Goal: Information Seeking & Learning: Understand process/instructions

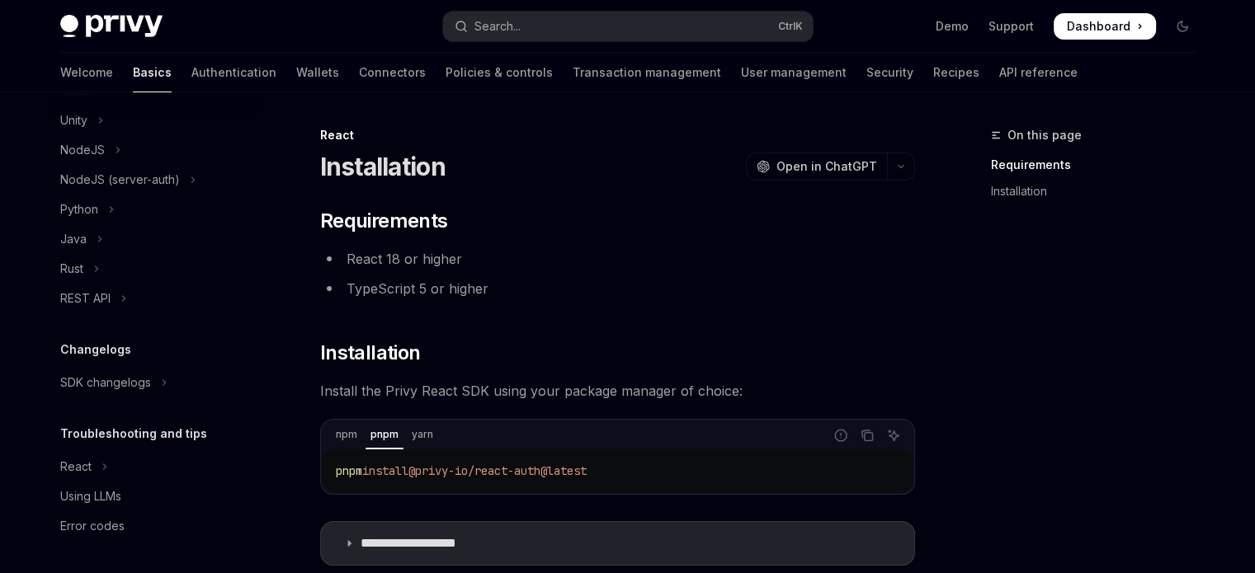
scroll to position [257, 0]
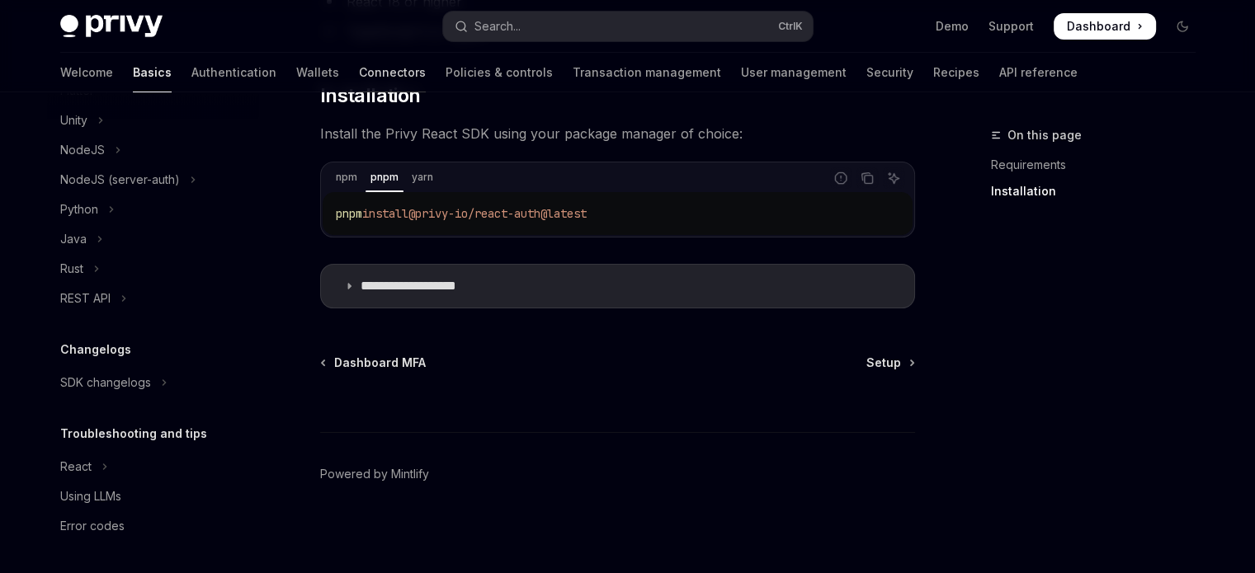
click at [359, 67] on link "Connectors" at bounding box center [392, 73] width 67 height 40
type textarea "*"
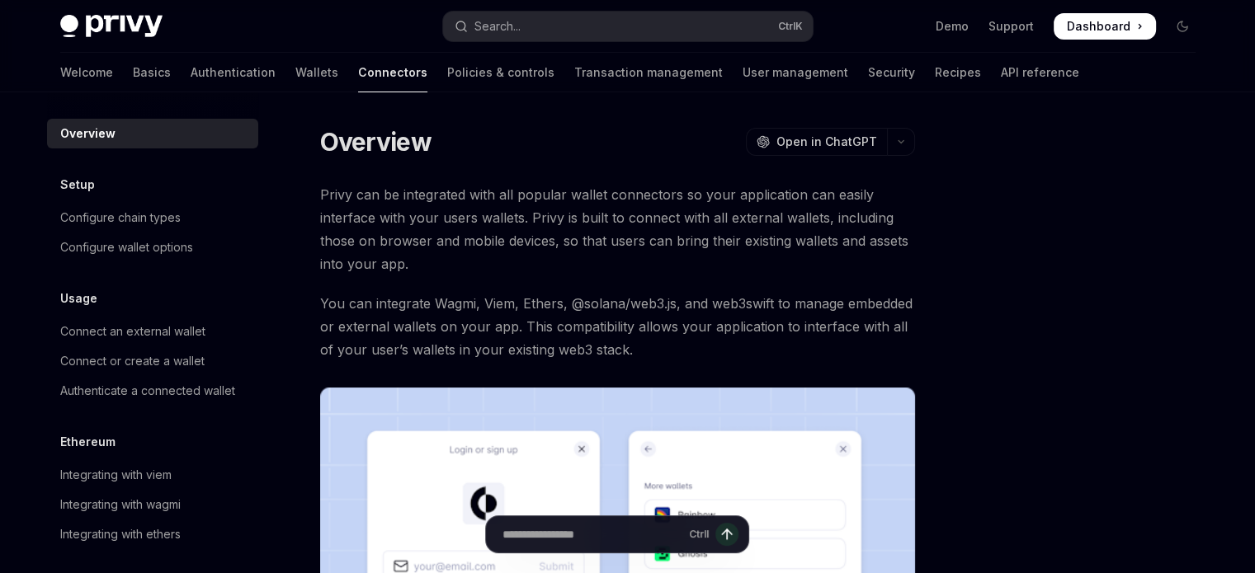
click at [508, 342] on span "You can integrate Wagmi, Viem, Ethers, @solana/web3.js, and web3swift to manage…" at bounding box center [617, 326] width 595 height 69
click at [179, 497] on div "Integrating with wagmi" at bounding box center [120, 505] width 120 height 20
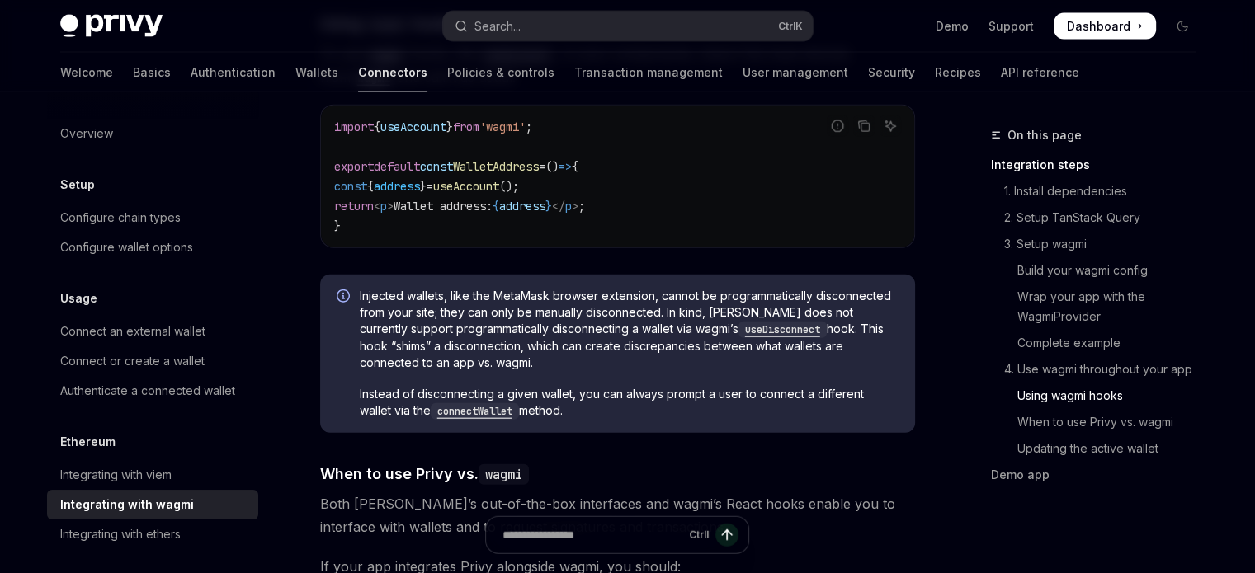
scroll to position [3831, 0]
click at [364, 287] on span "Injected wallets, like the MetaMask browser extension, cannot be programmatical…" at bounding box center [629, 328] width 539 height 83
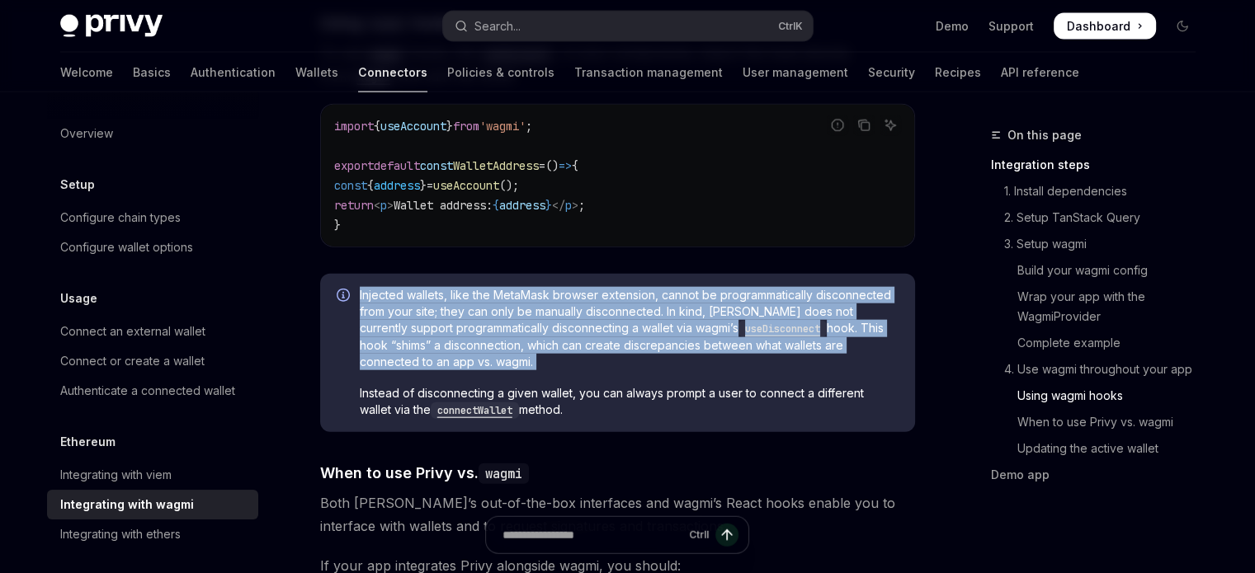
click at [364, 287] on span "Injected wallets, like the MetaMask browser extension, cannot be programmatical…" at bounding box center [629, 328] width 539 height 83
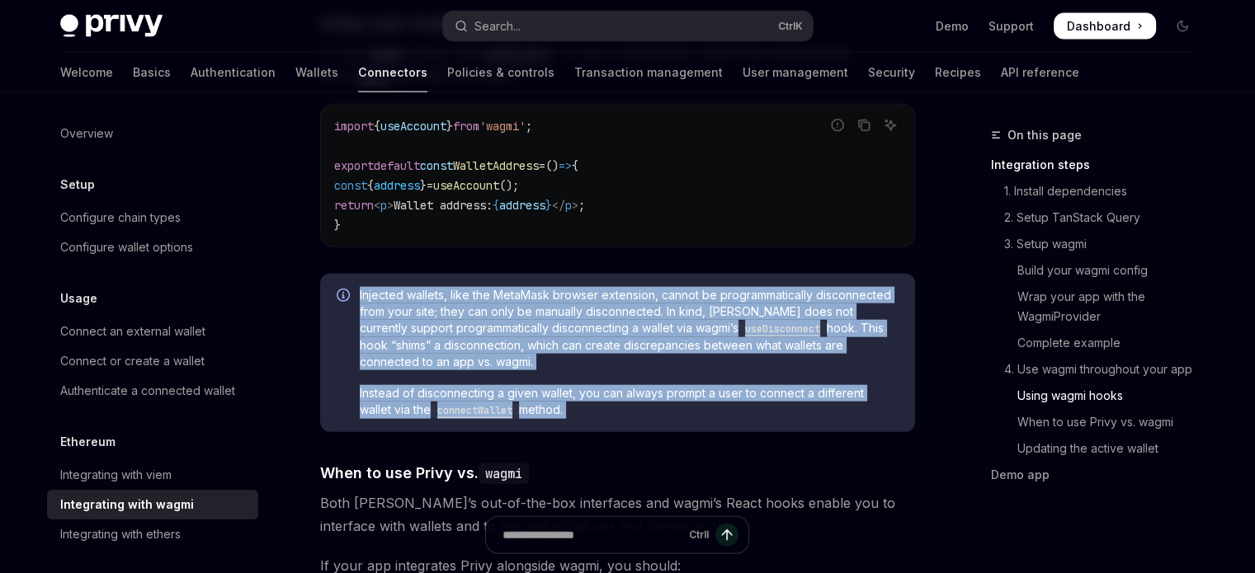
copy div "Injected wallets, like the MetaMask browser extension, cannot be programmatical…"
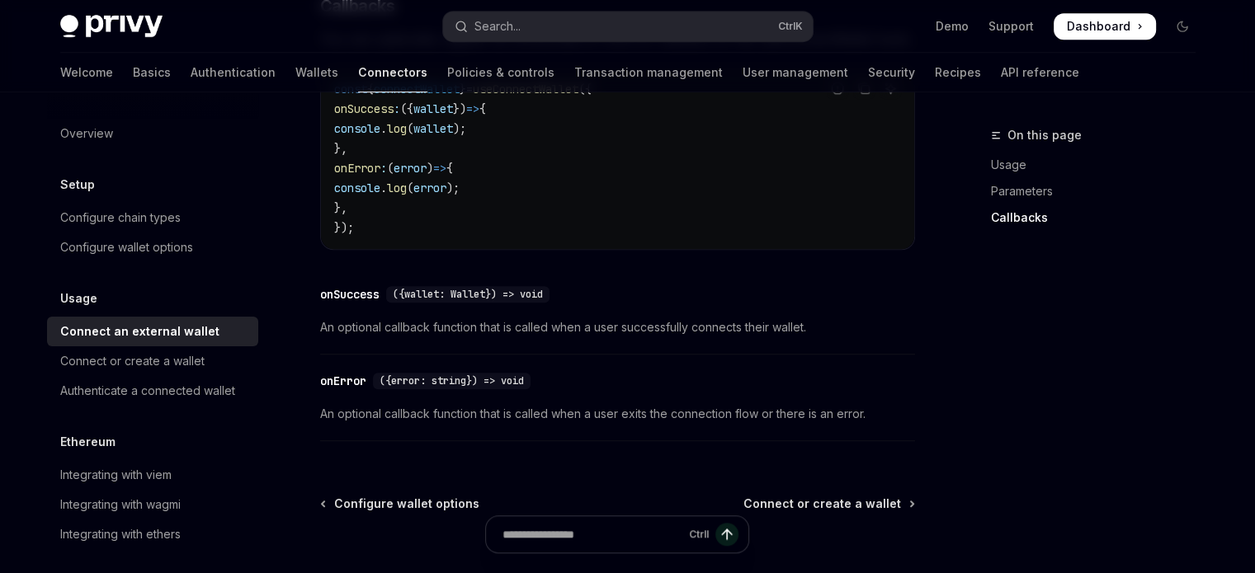
scroll to position [142, 0]
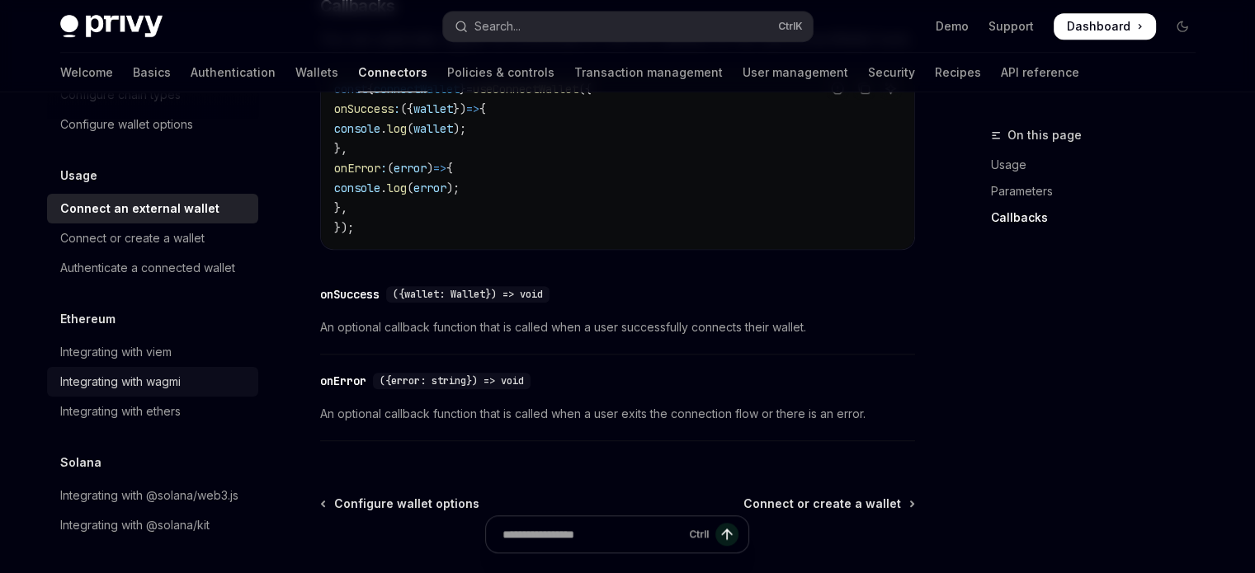
click at [114, 372] on div "Integrating with wagmi" at bounding box center [120, 382] width 120 height 20
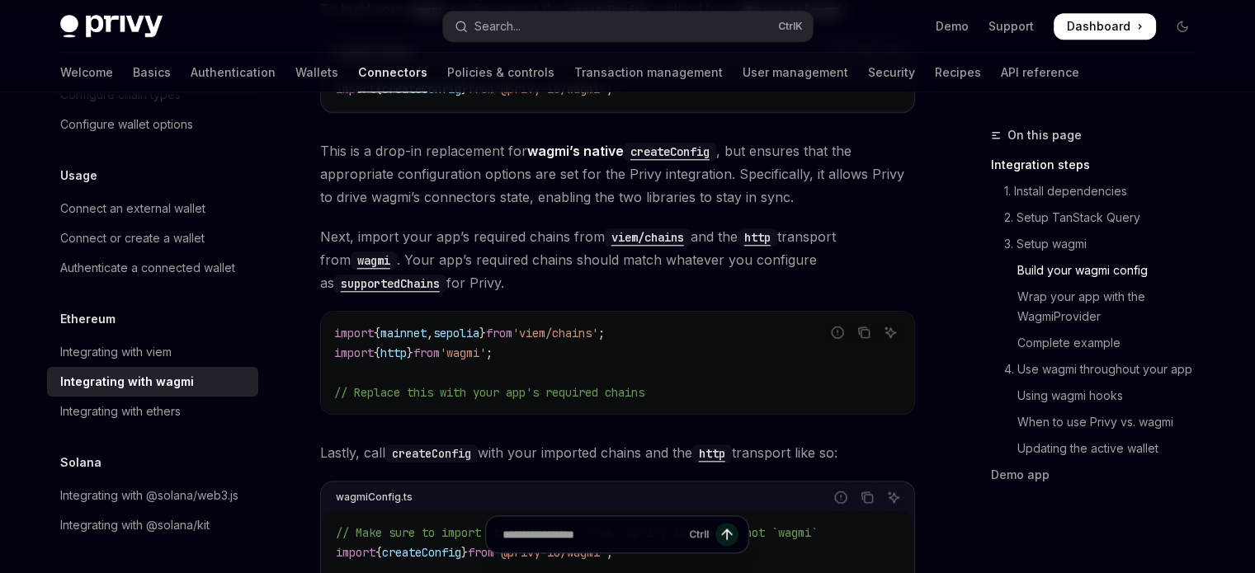
scroll to position [1551, 0]
drag, startPoint x: 452, startPoint y: 417, endPoint x: 425, endPoint y: 438, distance: 34.2
click at [425, 444] on code "createConfig" at bounding box center [431, 453] width 92 height 18
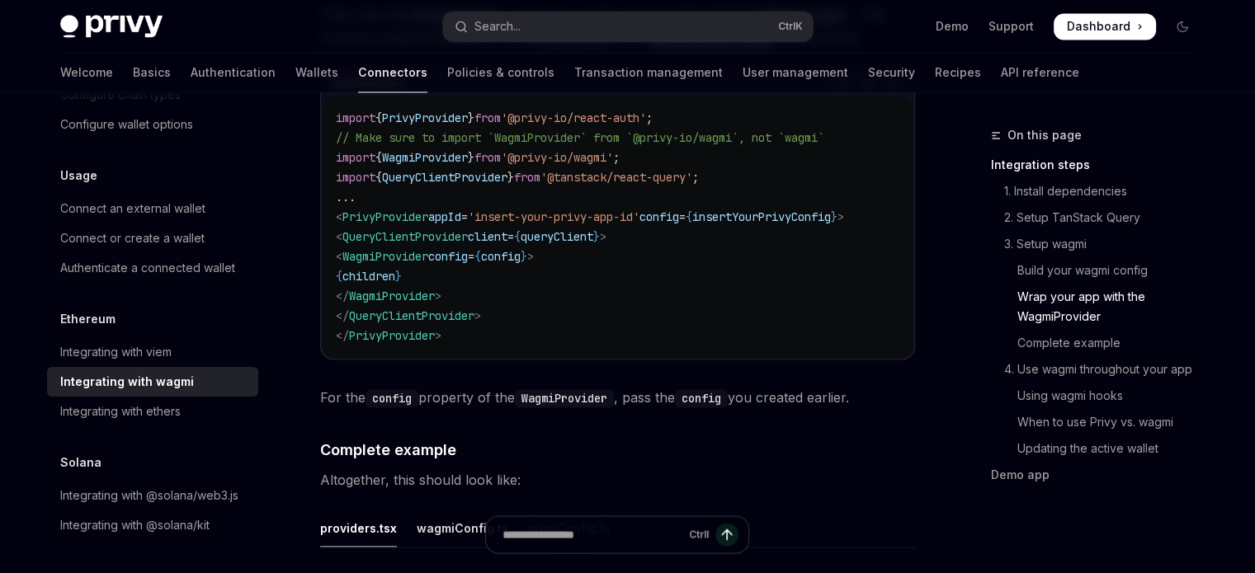
scroll to position [2821, 0]
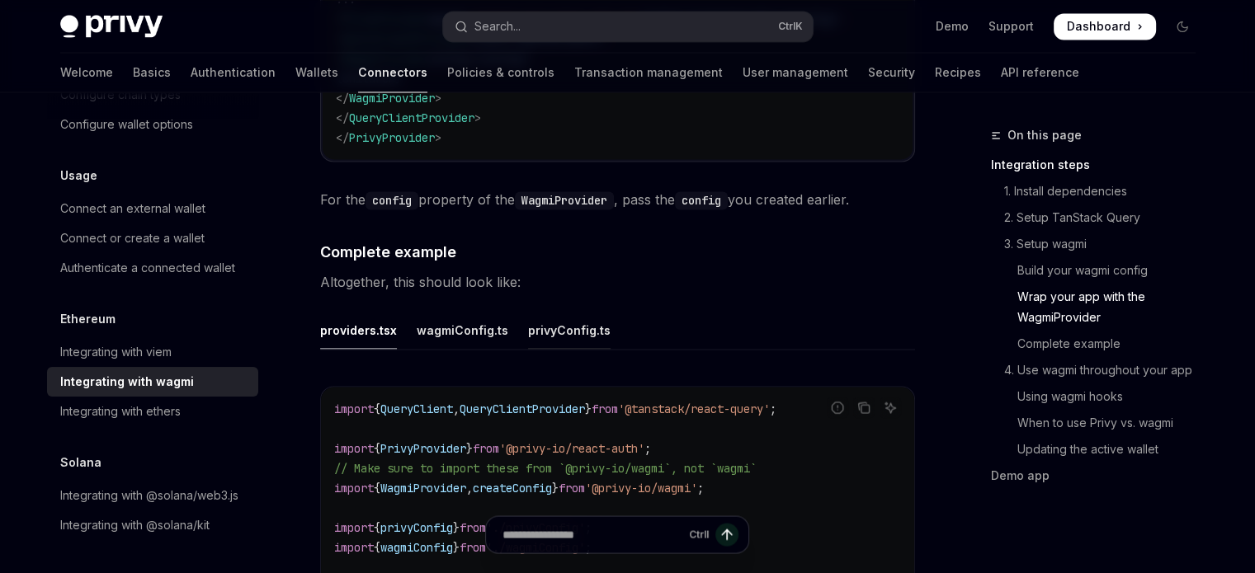
click at [586, 316] on div "privyConfig.ts" at bounding box center [569, 329] width 82 height 39
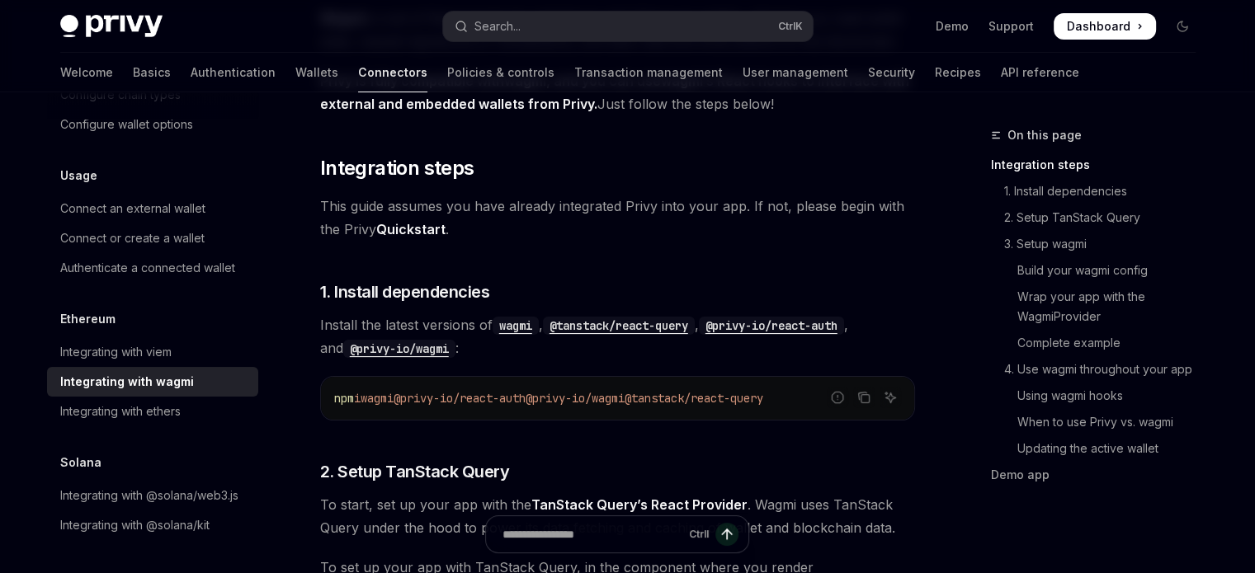
scroll to position [327, 0]
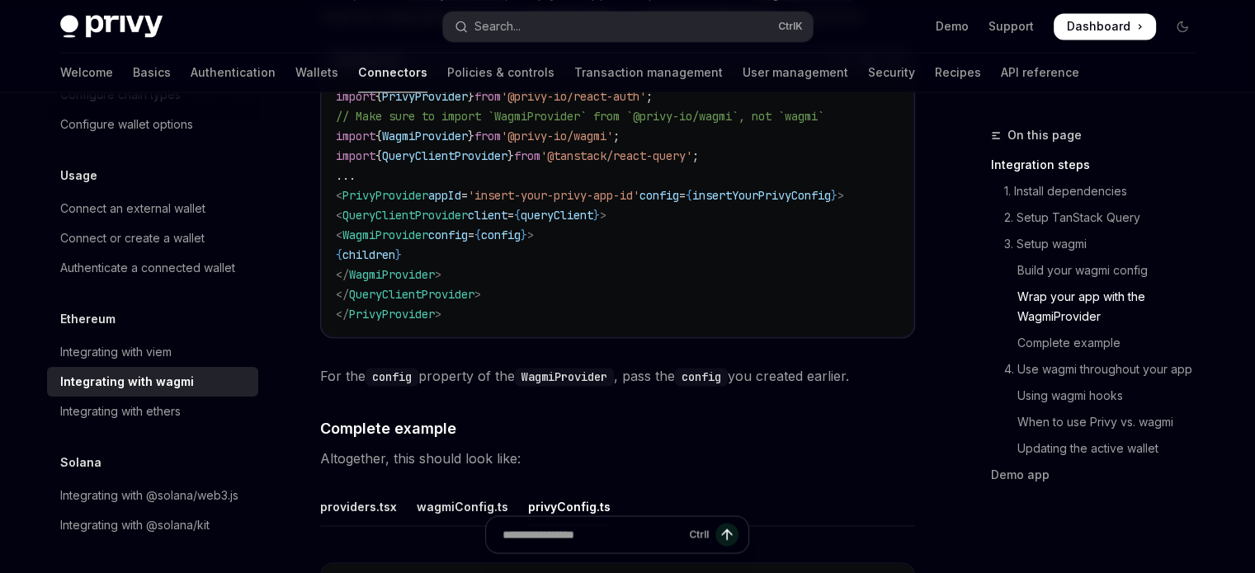
scroll to position [2786, 0]
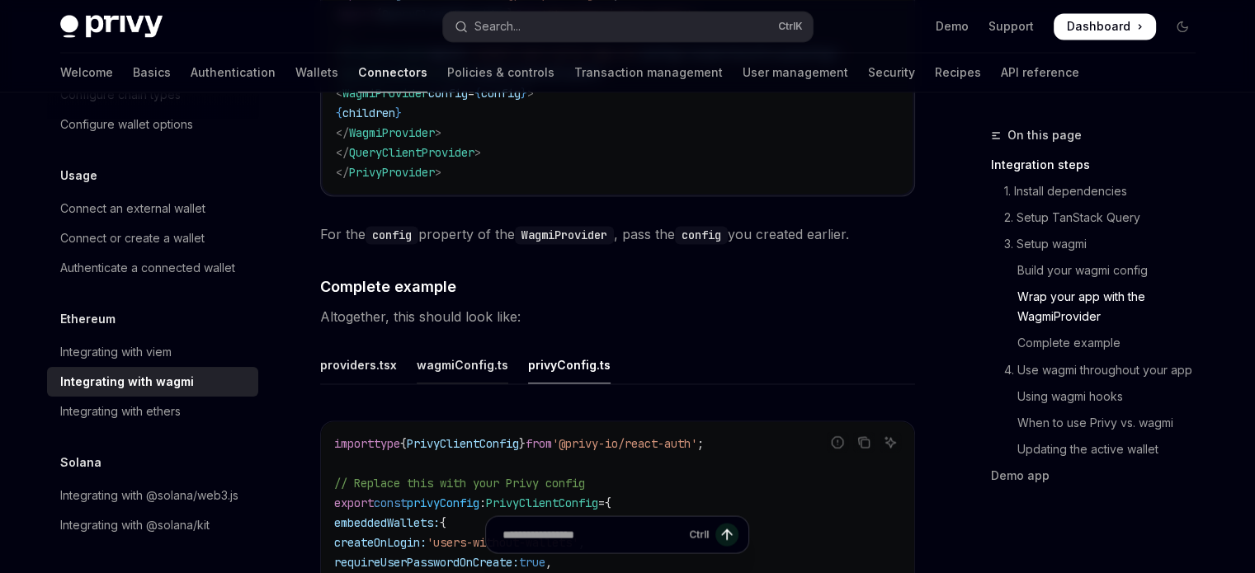
click at [492, 351] on div "wagmiConfig.ts" at bounding box center [463, 364] width 92 height 39
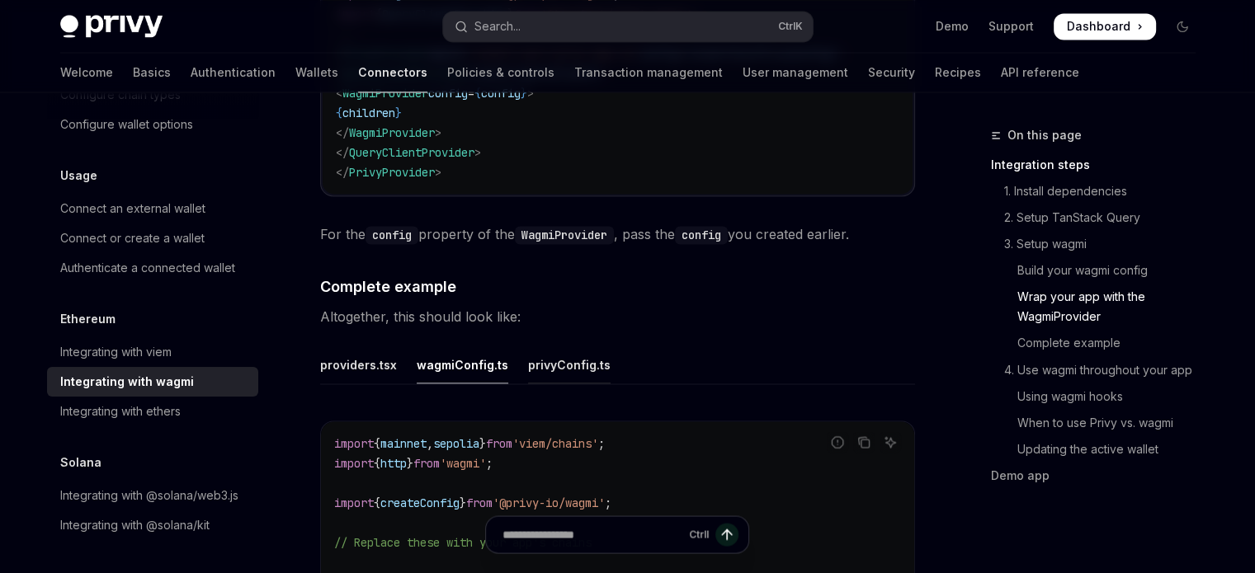
click at [554, 362] on div "privyConfig.ts" at bounding box center [569, 364] width 82 height 39
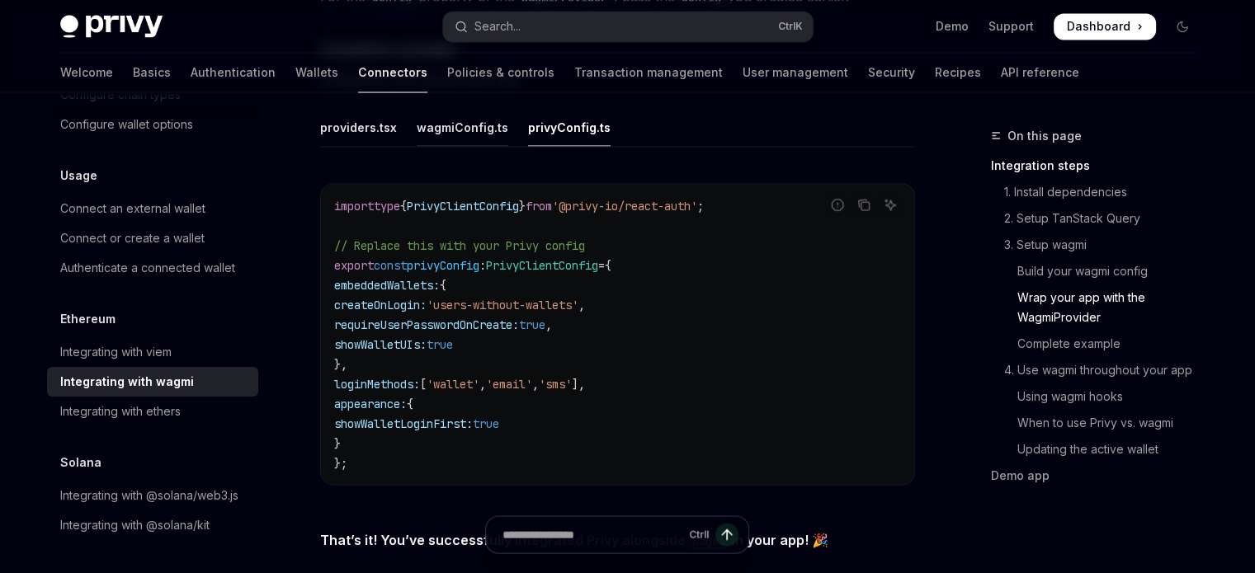
scroll to position [2879, 0]
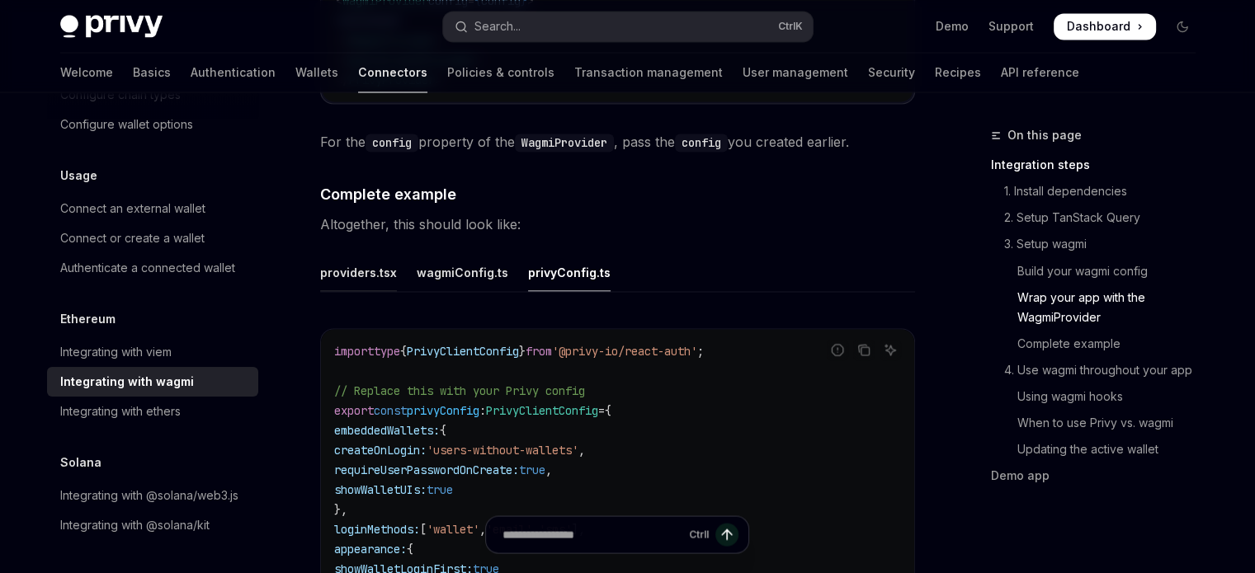
click at [374, 261] on div "providers.tsx" at bounding box center [358, 271] width 77 height 39
type textarea "*"
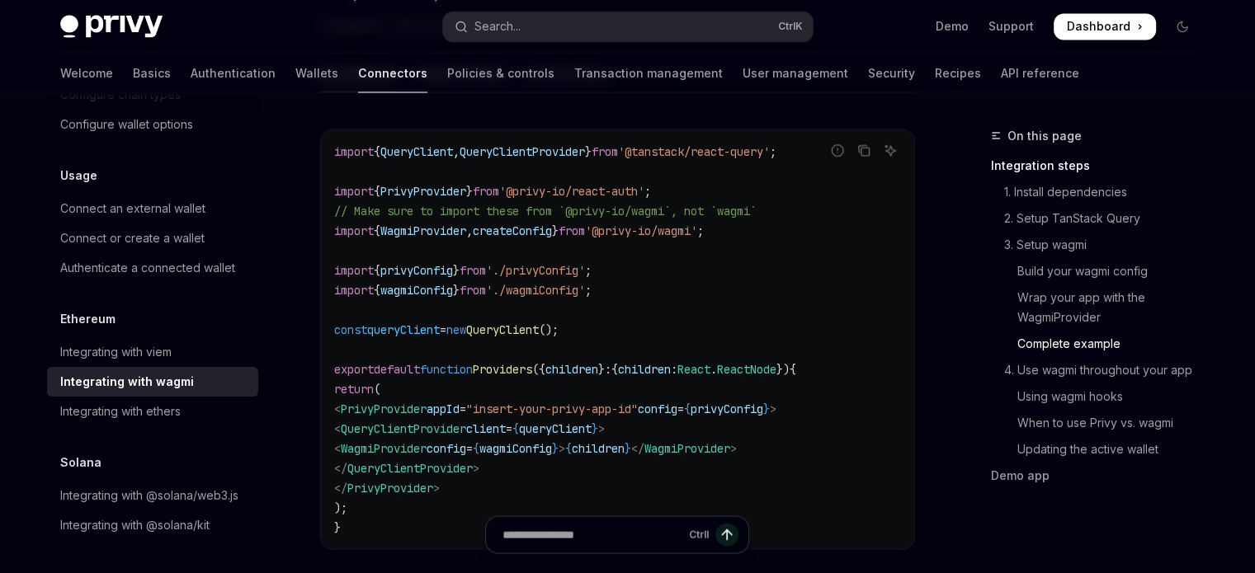
scroll to position [3078, 0]
click at [426, 440] on span "WagmiProvider" at bounding box center [384, 447] width 86 height 15
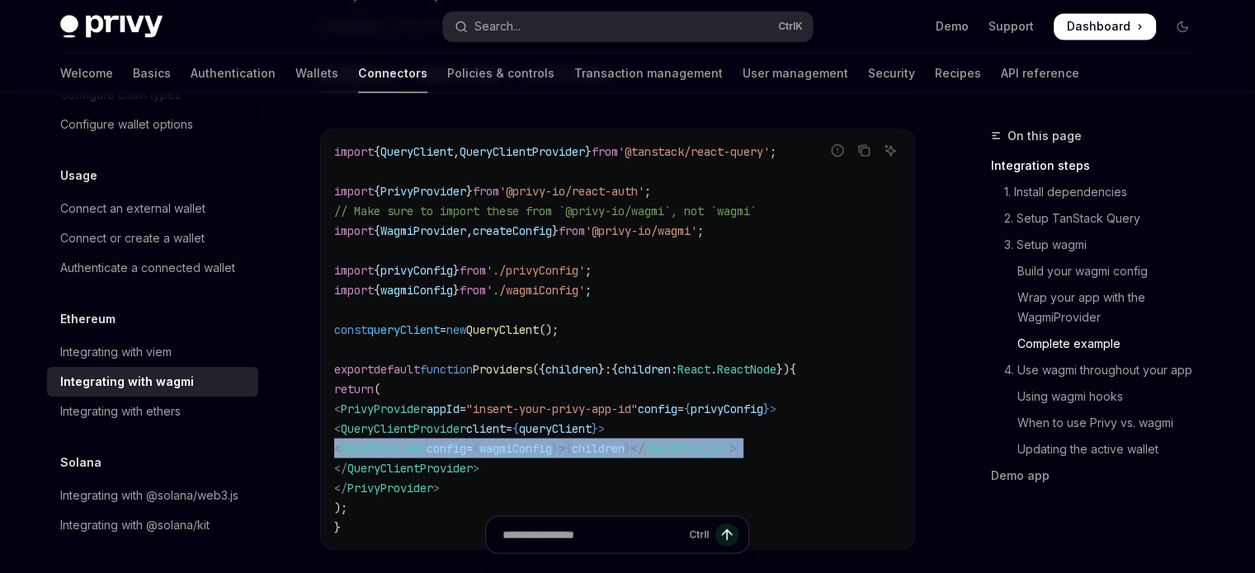
click at [426, 440] on span "WagmiProvider" at bounding box center [384, 447] width 86 height 15
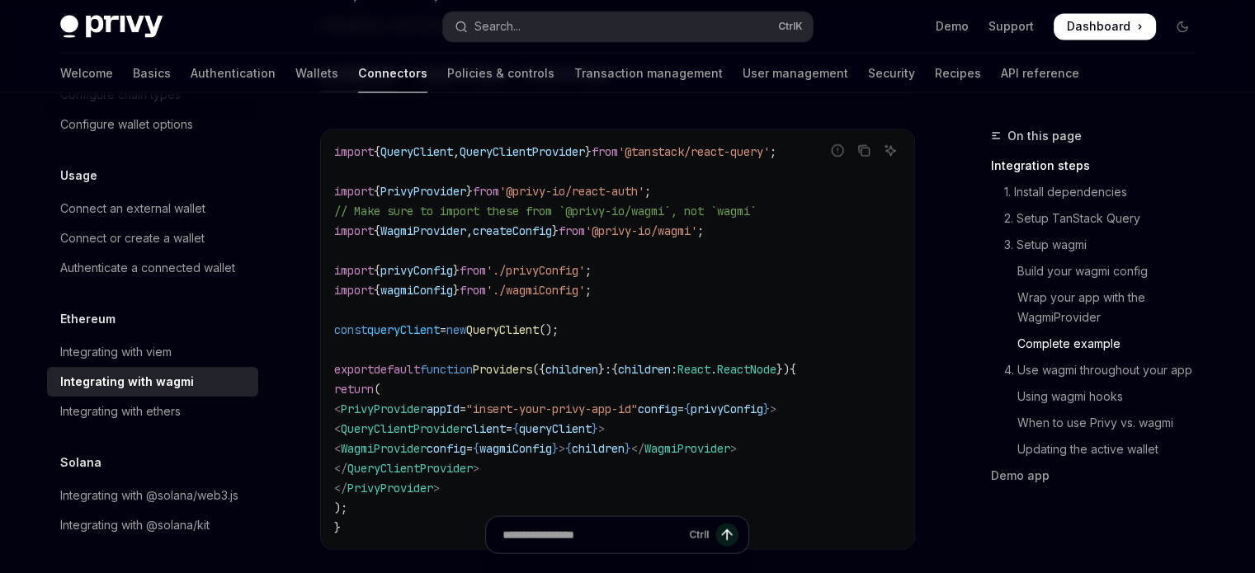
click at [554, 456] on code "import { QueryClient , QueryClientProvider } from '@tanstack/react-query' ; imp…" at bounding box center [617, 339] width 567 height 396
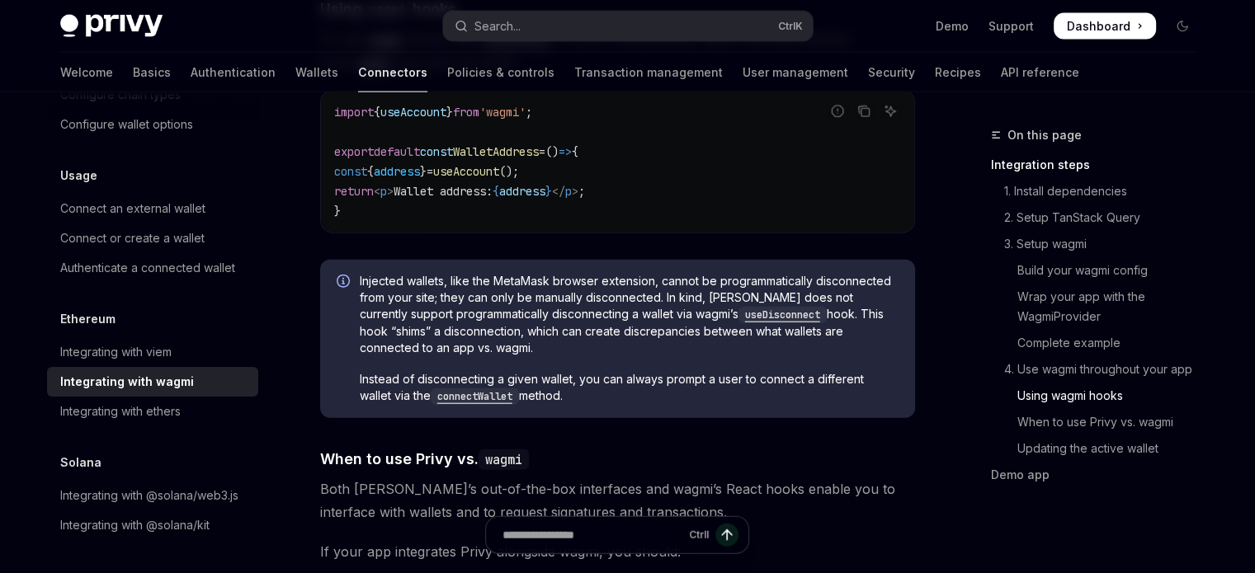
scroll to position [3846, 0]
